Goal: Navigation & Orientation: Find specific page/section

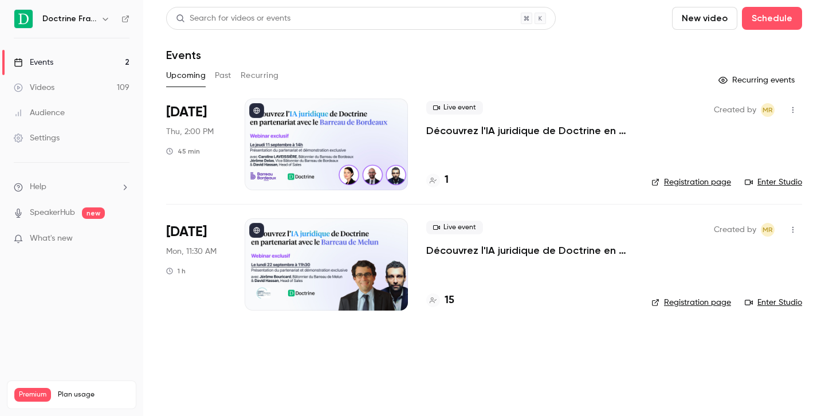
click at [103, 18] on icon "button" at bounding box center [105, 19] width 5 height 3
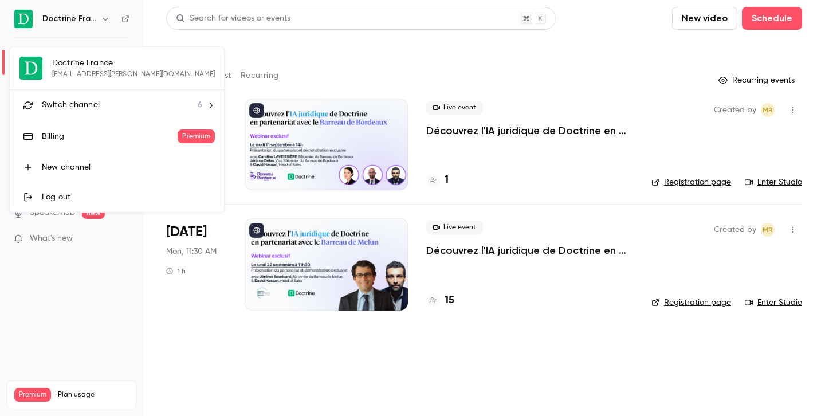
click at [71, 106] on span "Switch channel" at bounding box center [71, 105] width 58 height 12
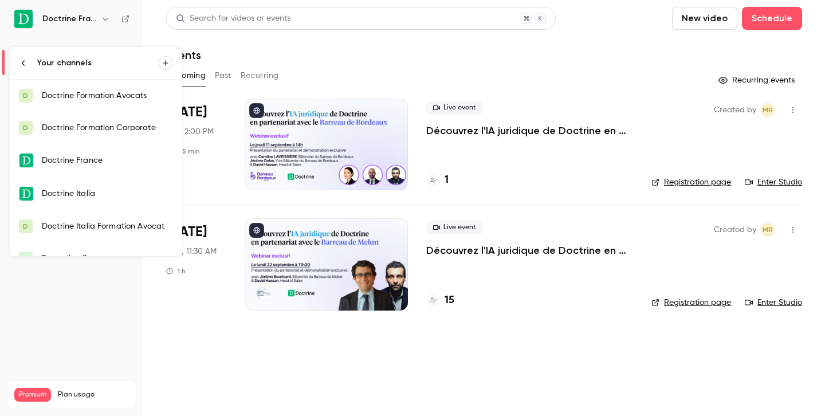
click at [107, 110] on link "D Doctrine Formation Avocats" at bounding box center [96, 96] width 172 height 32
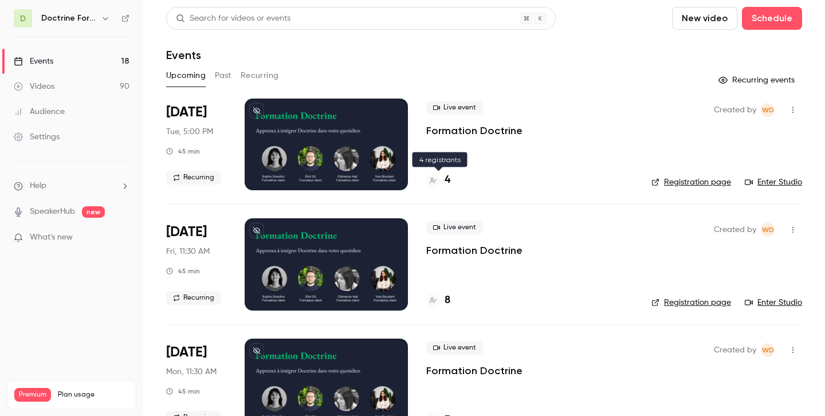
click at [449, 179] on h4 "4" at bounding box center [448, 179] width 6 height 15
